Goal: Transaction & Acquisition: Book appointment/travel/reservation

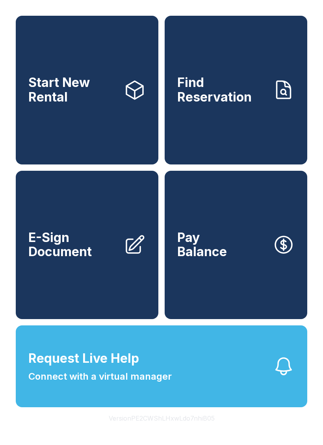
click at [115, 95] on span "Start New Rental" at bounding box center [72, 90] width 89 height 29
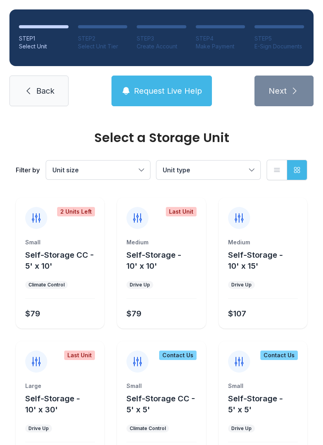
click at [108, 178] on button "Unit size" at bounding box center [98, 170] width 104 height 19
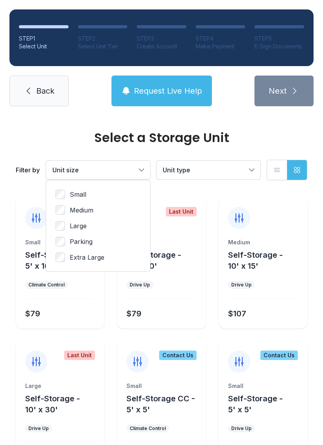
click at [70, 242] on span "Parking" at bounding box center [81, 241] width 23 height 9
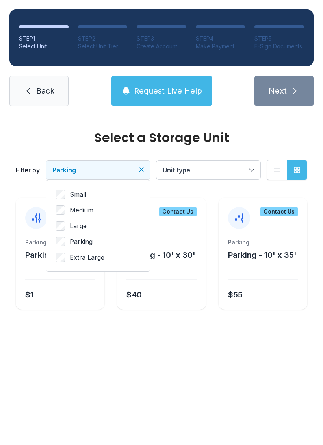
click at [75, 239] on span "Parking" at bounding box center [81, 241] width 23 height 9
click at [67, 221] on label "Large" at bounding box center [98, 225] width 85 height 9
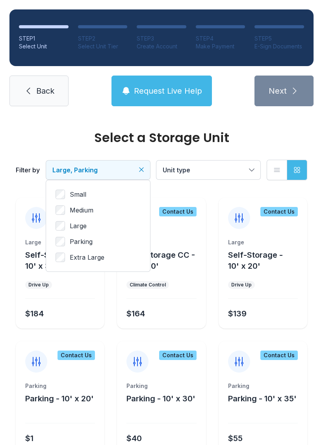
click at [69, 235] on ul "Small Medium Large Parking Extra Large" at bounding box center [98, 226] width 85 height 72
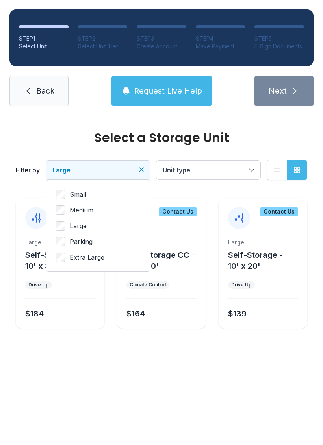
click at [126, 170] on span "Large" at bounding box center [93, 169] width 83 height 9
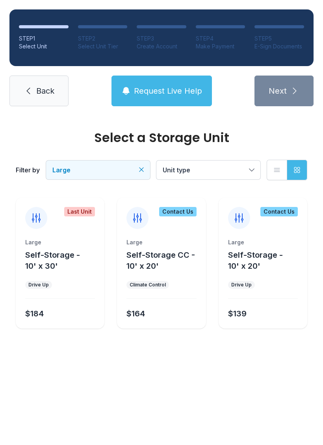
click at [39, 90] on span "Back" at bounding box center [45, 90] width 18 height 11
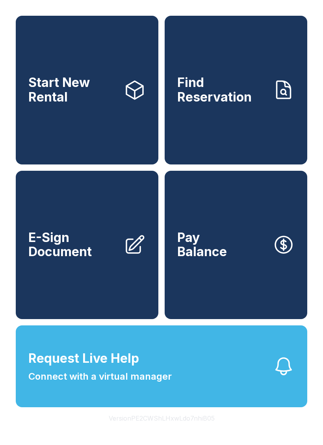
click at [90, 125] on link "Start New Rental" at bounding box center [87, 90] width 143 height 149
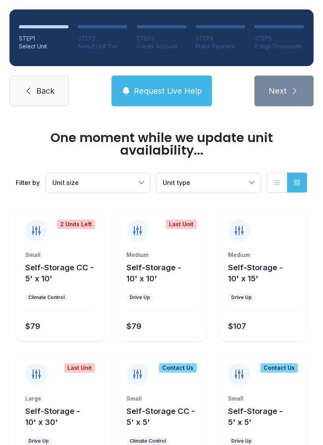
click at [126, 178] on button "Unit size" at bounding box center [98, 182] width 104 height 19
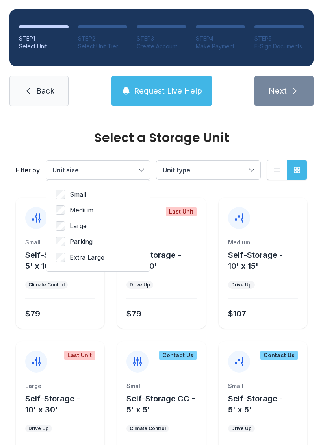
click at [93, 253] on span "Extra Large" at bounding box center [87, 257] width 35 height 9
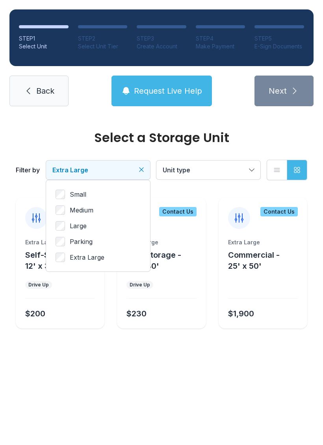
click at [79, 246] on span "Parking" at bounding box center [81, 241] width 23 height 9
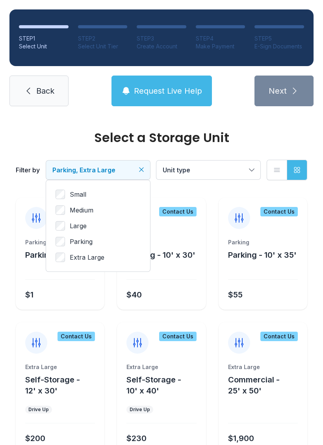
click at [82, 249] on ul "Small Medium Large Parking Extra Large" at bounding box center [98, 226] width 85 height 72
click at [66, 251] on ul "Small Medium Large Parking Extra Large" at bounding box center [98, 226] width 85 height 72
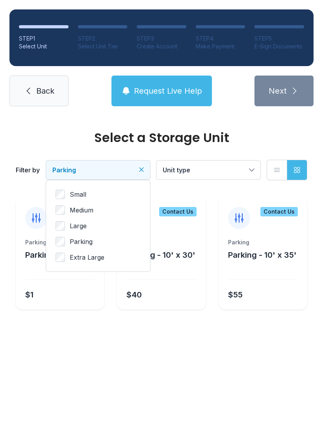
click at [64, 220] on ul "Small Medium Large Parking Extra Large" at bounding box center [98, 226] width 85 height 72
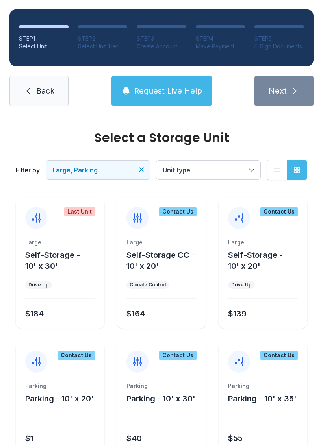
click at [237, 173] on span "Unit type" at bounding box center [204, 169] width 83 height 9
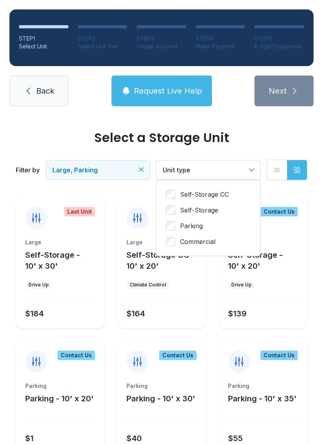
click at [231, 212] on label "Self-Storage" at bounding box center [208, 210] width 85 height 9
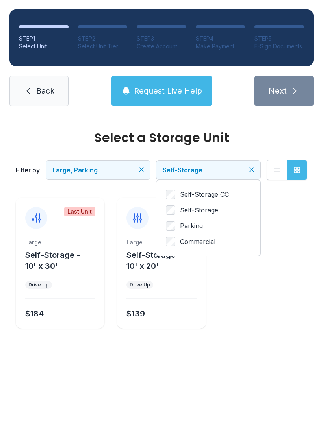
click at [225, 228] on label "Parking" at bounding box center [208, 225] width 85 height 9
